Goal: Use online tool/utility: Use online tool/utility

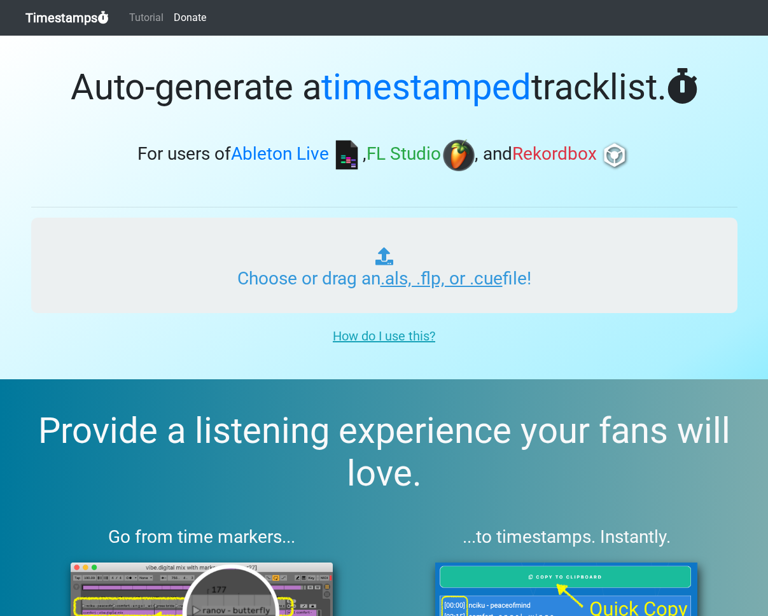
type input "C:\fakepath\ITMXL_PLAYLIST_033_ONE_THROWBACK_20250915.als"
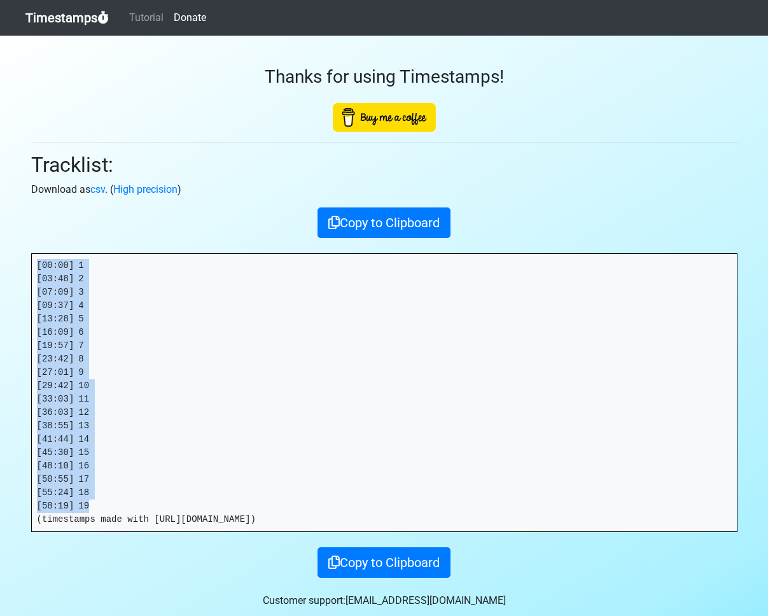
drag, startPoint x: 129, startPoint y: 509, endPoint x: 9, endPoint y: 261, distance: 275.5
click at [9, 261] on section "Thanks for using Timestamps! Tracklist: Download as csv . ( High precision ) Co…" at bounding box center [384, 335] width 768 height 598
copy pre "[00:00] 1 [03:48] 2 [07:09] 3 [09:37] 4 [13:28] 5 [16:09] 6 [19:57] 7 [23:42] 8…"
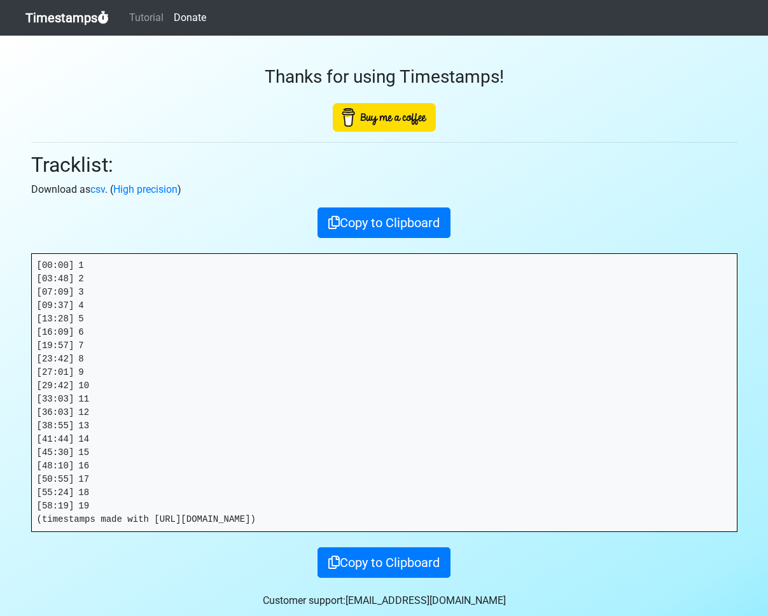
click at [76, 160] on h2 "Tracklist:" at bounding box center [384, 165] width 706 height 24
click at [66, 17] on link "Timestamps" at bounding box center [66, 17] width 83 height 25
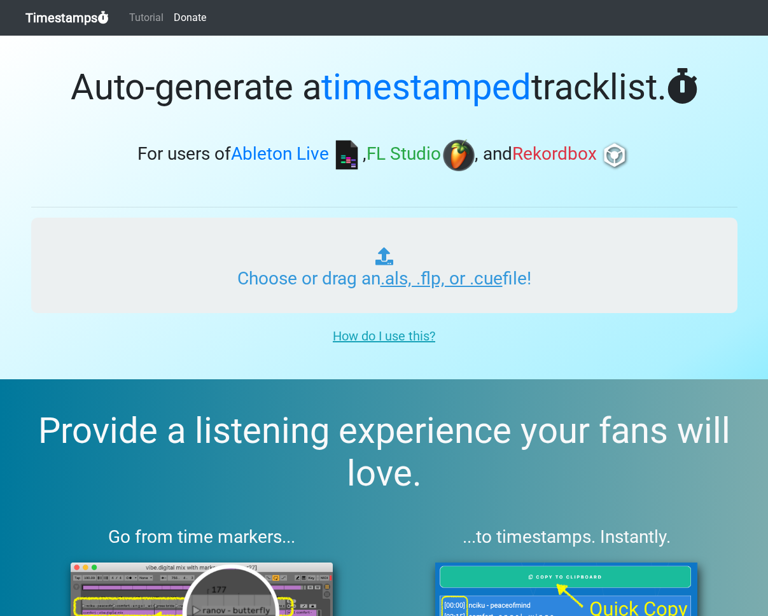
type input "C:\fakepath\ITMXL_PLAYLIST_034_ONE_20250915.als"
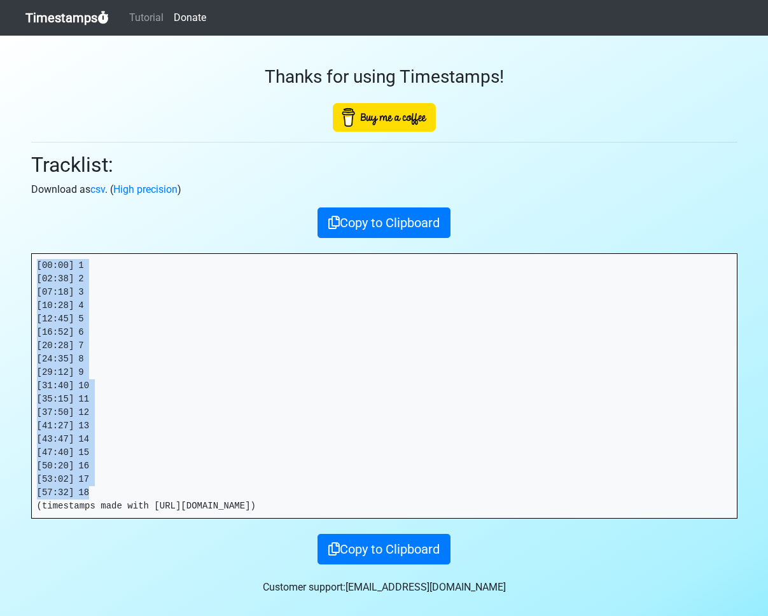
drag, startPoint x: 105, startPoint y: 496, endPoint x: -4, endPoint y: 260, distance: 259.4
click at [0, 260] on html "Timestamps Tutorial Donate Thanks for using Timestamps! Tracklist: Download as …" at bounding box center [384, 333] width 768 height 666
copy pre "[00:00] 1 [02:38] 2 [07:18] 3 [10:28] 4 [12:45] 5 [16:52] 6 [20:28] 7 [24:35] 8…"
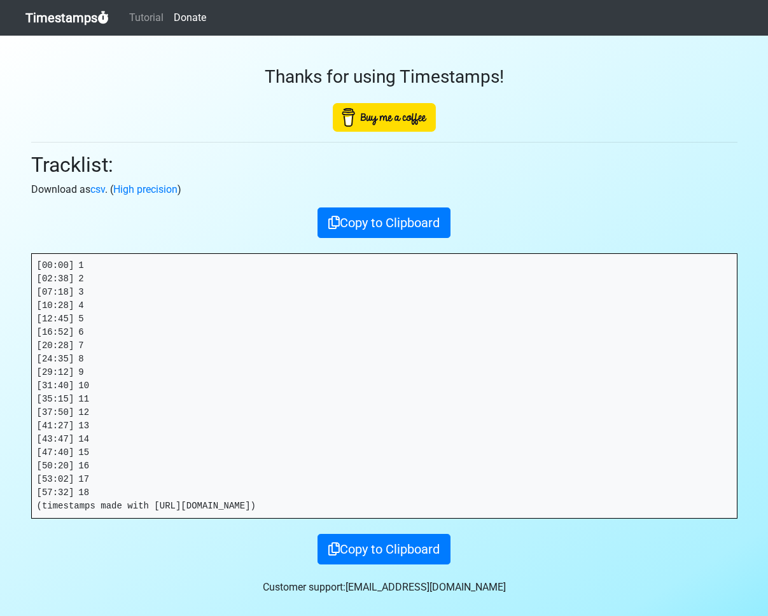
click at [97, 493] on pre "[00:00] 1 [02:38] 2 [07:18] 3 [10:28] 4 [12:45] 5 [16:52] 6 [20:28] 7 [24:35] 8…" at bounding box center [384, 386] width 705 height 264
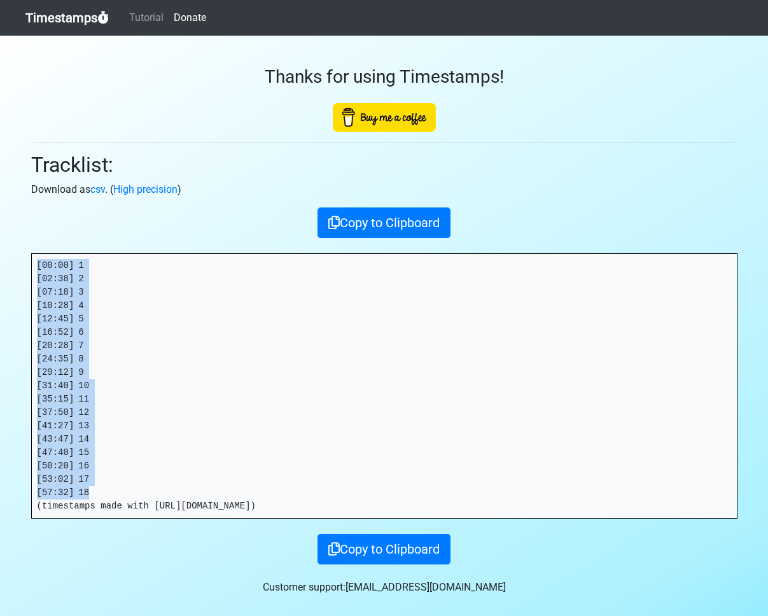
drag, startPoint x: 89, startPoint y: 494, endPoint x: 21, endPoint y: 262, distance: 242.0
click at [22, 262] on div "Thanks for using Timestamps! Tracklist: Download as csv . ( High precision ) Co…" at bounding box center [384, 300] width 725 height 529
copy pre "[00:00] 1 [02:38] 2 [07:18] 3 [10:28] 4 [12:45] 5 [16:52] 6 [20:28] 7 [24:35] 8…"
click at [78, 10] on link "Timestamps" at bounding box center [66, 17] width 83 height 25
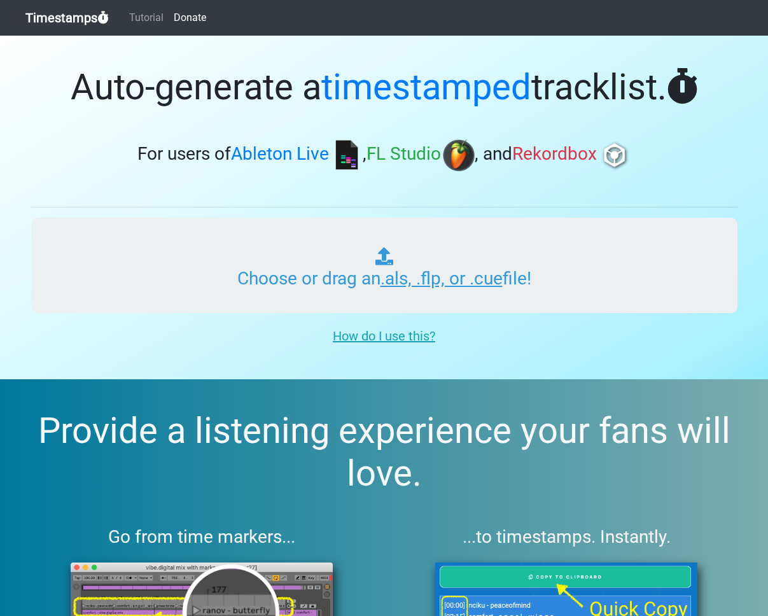
type input "C:\fakepath\ITMXL_PLAYLIST_035_ONE_20250915.als"
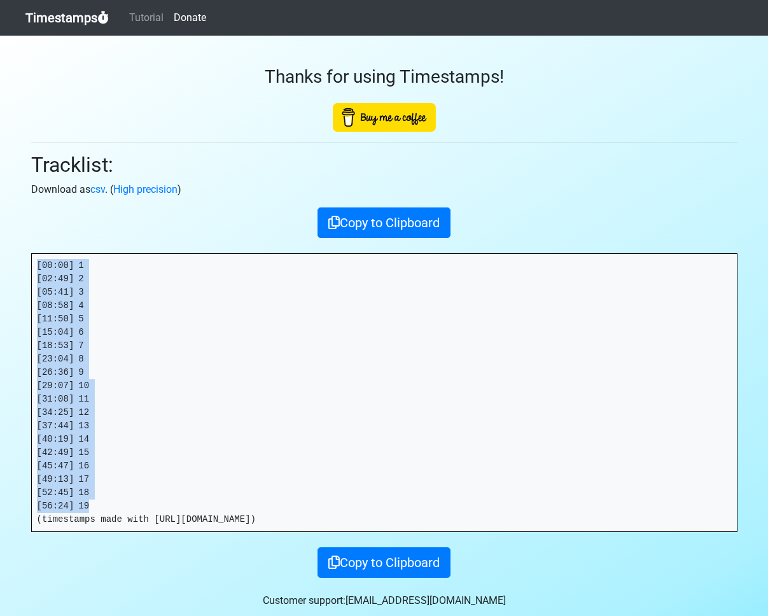
drag, startPoint x: 101, startPoint y: 505, endPoint x: 14, endPoint y: 264, distance: 256.4
click at [14, 264] on section "Thanks for using Timestamps! Tracklist: Download as csv . ( High precision ) Co…" at bounding box center [384, 335] width 768 height 598
copy pre "[00:00] 1 [02:49] 2 [05:41] 3 [08:58] 4 [11:50] 5 [15:04] 6 [18:53] 7 [23:04] 8…"
